Goal: Task Accomplishment & Management: Use online tool/utility

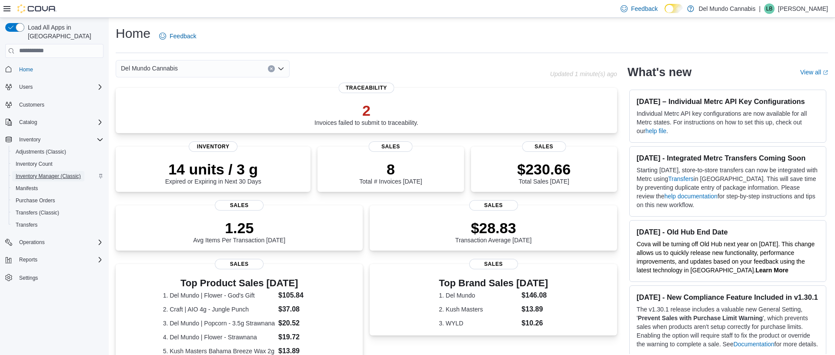
click at [47, 173] on span "Inventory Manager (Classic)" at bounding box center [48, 176] width 65 height 7
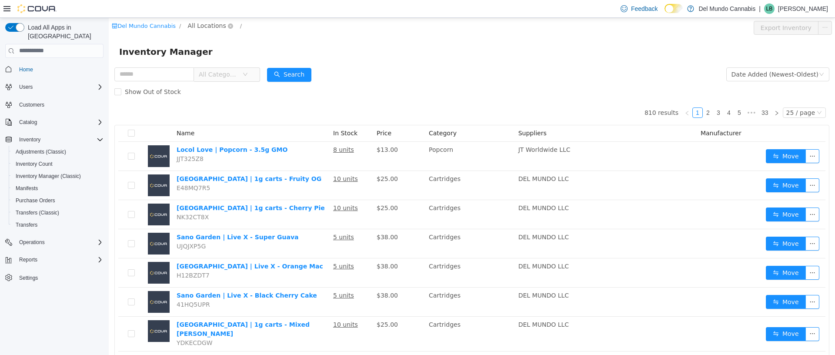
click at [207, 24] on span "All Locations" at bounding box center [207, 25] width 38 height 10
click at [215, 87] on span "[STREET_ADDRESS]" at bounding box center [234, 87] width 60 height 7
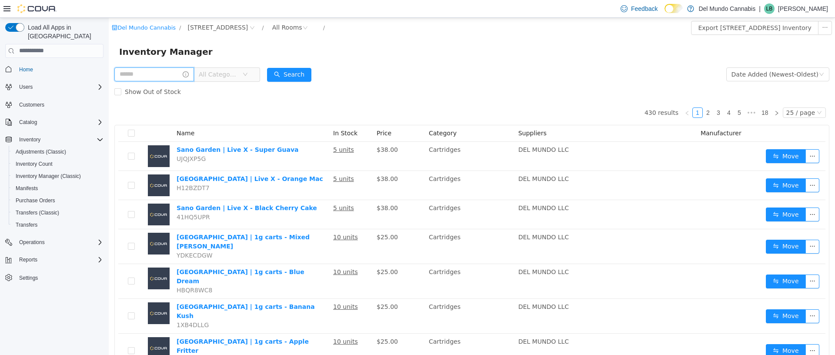
click at [146, 78] on input "text" at bounding box center [154, 74] width 80 height 14
type input "*"
type input "**********"
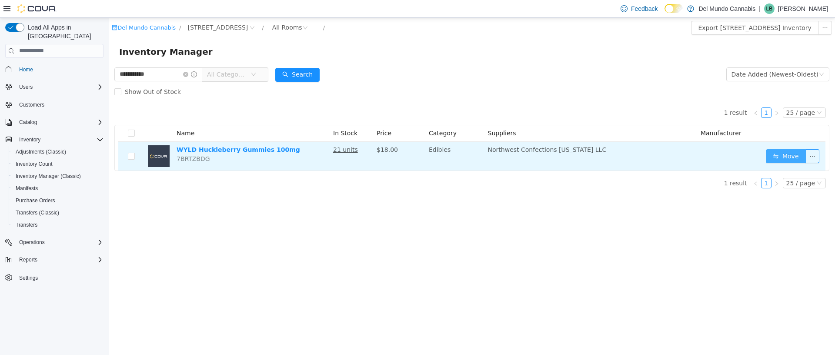
click at [776, 151] on button "Move" at bounding box center [786, 156] width 40 height 14
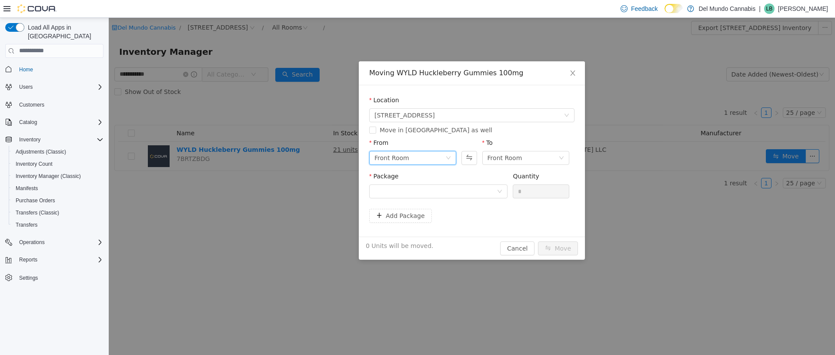
click at [434, 156] on div "Front Room" at bounding box center [410, 157] width 71 height 13
click at [420, 200] on li "Back Room" at bounding box center [412, 203] width 87 height 14
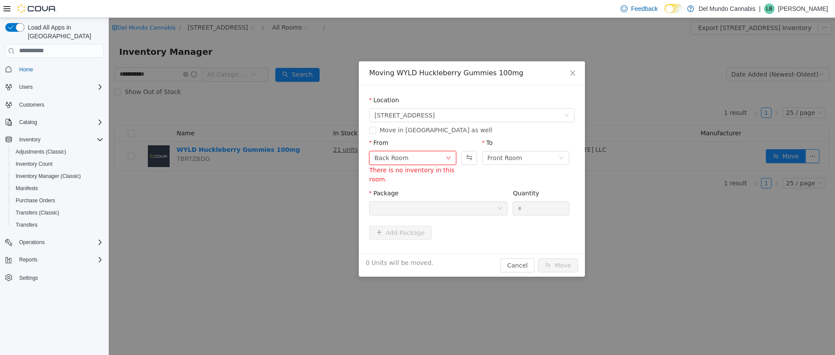
click at [420, 200] on div "Package" at bounding box center [438, 194] width 138 height 13
click at [429, 211] on div at bounding box center [436, 207] width 122 height 13
click at [521, 270] on button "Cancel" at bounding box center [517, 265] width 34 height 14
